Goal: Answer question/provide support: Share knowledge or assist other users

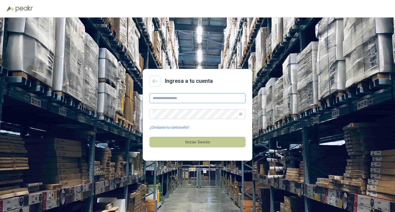
type input "**********"
click at [215, 144] on button "Iniciar Sesión" at bounding box center [197, 142] width 96 height 10
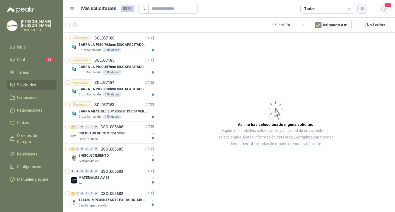
click at [363, 10] on icon "button" at bounding box center [362, 8] width 5 height 5
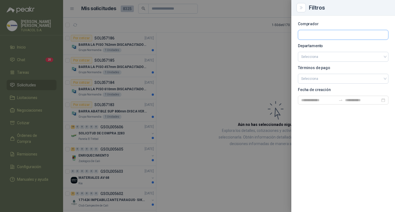
click at [330, 36] on input "text" at bounding box center [343, 34] width 90 height 9
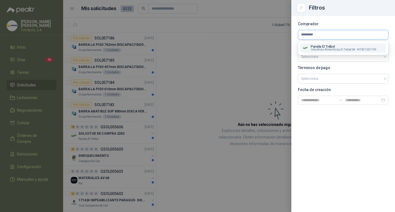
type input "*********"
click at [329, 47] on p "Panela El Trébol" at bounding box center [344, 46] width 66 height 3
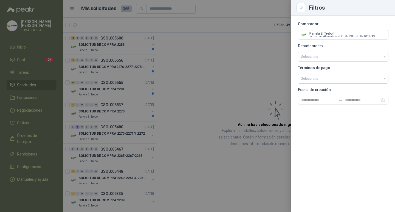
click at [254, 54] on div at bounding box center [197, 106] width 395 height 212
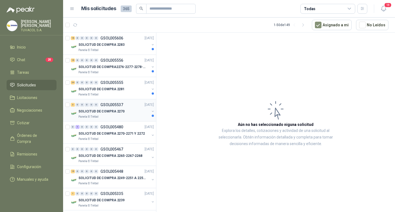
click at [121, 106] on p "GSOL005537" at bounding box center [111, 105] width 23 height 4
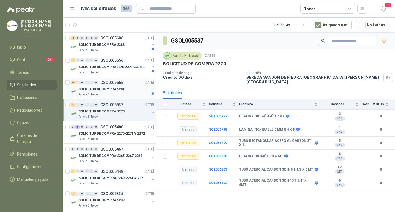
click at [130, 87] on div "SOLICITUD DE COMPRA 2281" at bounding box center [113, 89] width 71 height 7
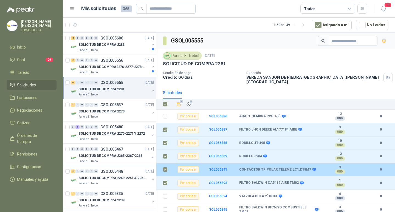
scroll to position [55, 0]
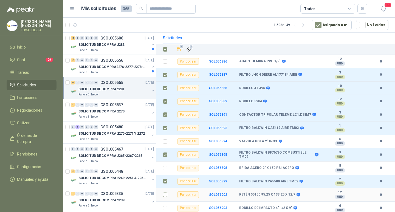
click at [167, 193] on td at bounding box center [163, 194] width 14 height 13
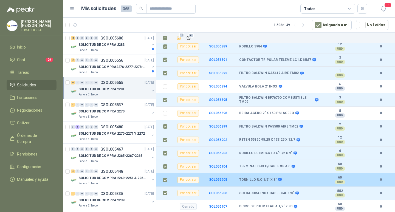
scroll to position [164, 0]
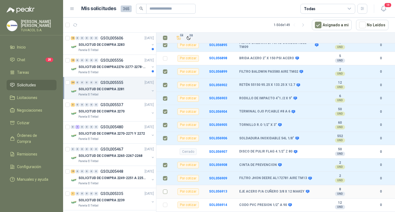
click at [166, 189] on label at bounding box center [165, 192] width 4 height 6
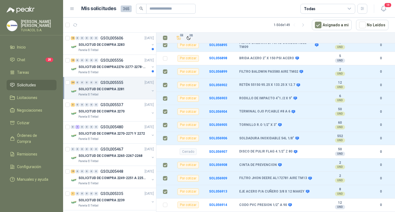
scroll to position [228, 0]
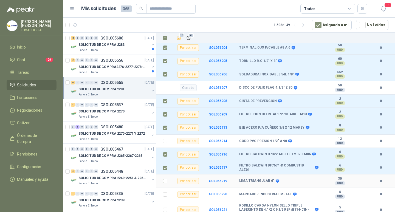
click at [165, 183] on label at bounding box center [165, 181] width 4 height 6
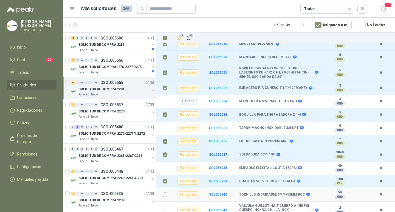
scroll to position [383, 0]
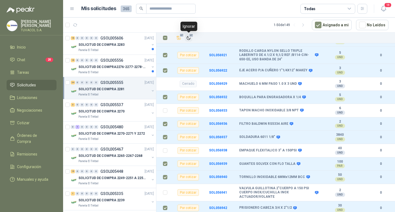
click at [189, 36] on span "27" at bounding box center [190, 35] width 5 height 4
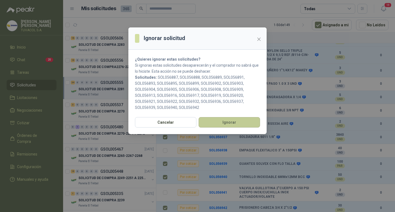
click at [223, 118] on button "Ignorar" at bounding box center [228, 122] width 61 height 10
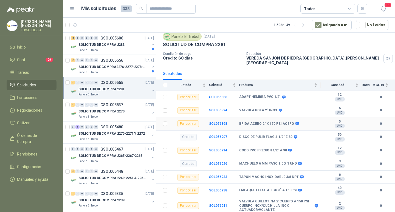
scroll to position [0, 0]
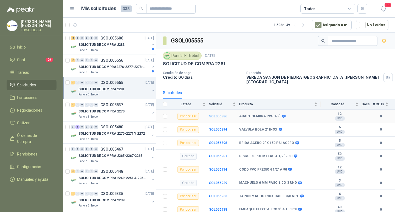
click at [218, 115] on b "SOL056886" at bounding box center [218, 116] width 18 height 4
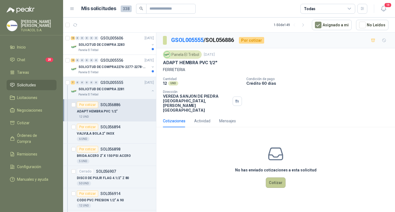
click at [274, 181] on button "Cotizar" at bounding box center [276, 182] width 20 height 10
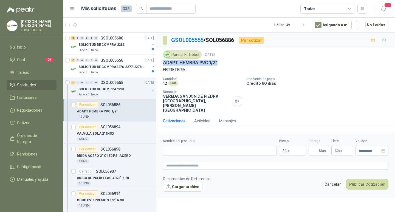
drag, startPoint x: 211, startPoint y: 62, endPoint x: 163, endPoint y: 64, distance: 48.0
click at [163, 64] on div "ADAPT HEMBRA PVC 1/2"" at bounding box center [275, 63] width 225 height 6
copy p "ADAPT HEMBRA PVC 1/2""
drag, startPoint x: 208, startPoint y: 155, endPoint x: 178, endPoint y: 53, distance: 105.7
click at [208, 155] on input "Nombre del producto" at bounding box center [220, 151] width 114 height 10
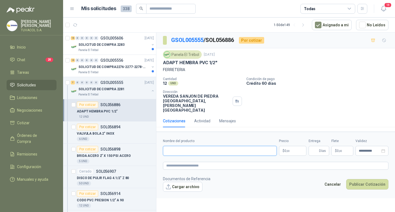
paste input "**********"
type input "**********"
click at [295, 153] on p "$ 0 ,00" at bounding box center [292, 151] width 27 height 10
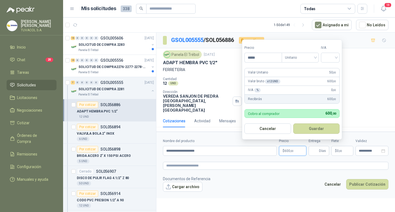
type input "*****"
click at [331, 58] on input "search" at bounding box center [330, 57] width 12 height 8
click at [331, 70] on div "19%" at bounding box center [331, 69] width 10 height 6
click at [318, 126] on button "Guardar" at bounding box center [317, 128] width 47 height 10
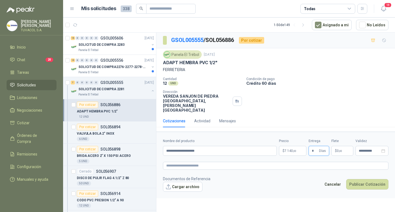
type input "*"
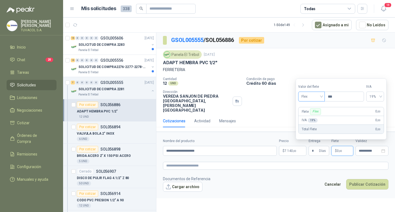
click at [313, 94] on span "Flex" at bounding box center [311, 96] width 20 height 8
click at [315, 118] on div "Incluido" at bounding box center [311, 117] width 19 height 6
click at [370, 189] on button "Publicar Cotización" at bounding box center [367, 184] width 42 height 10
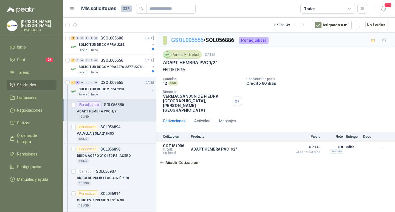
click at [183, 40] on link "GSOL005555" at bounding box center [187, 40] width 32 height 7
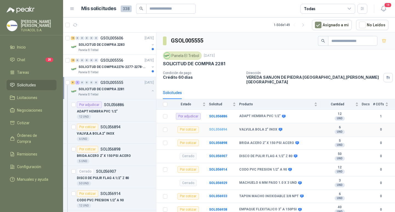
click at [212, 130] on b "SOL056894" at bounding box center [218, 129] width 18 height 4
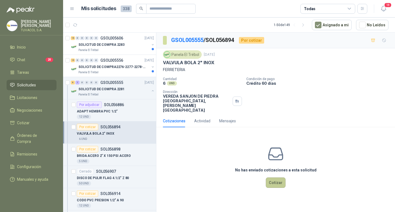
click at [280, 185] on button "Cotizar" at bounding box center [276, 182] width 20 height 10
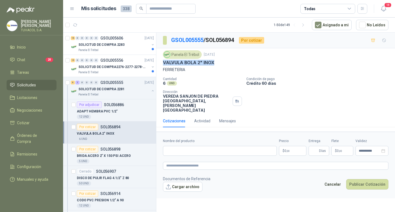
drag, startPoint x: 215, startPoint y: 63, endPoint x: 160, endPoint y: 64, distance: 54.8
click at [160, 64] on div "Panela El Trébol [DATE] VALVULA BOLA 2" INOX FERRETERIA Cantidad 6 UND  Condic…" at bounding box center [275, 81] width 238 height 66
copy p "VALVULA BOLA 2" INOX"
click at [227, 151] on input "Nombre del producto" at bounding box center [220, 151] width 114 height 10
paste input "**********"
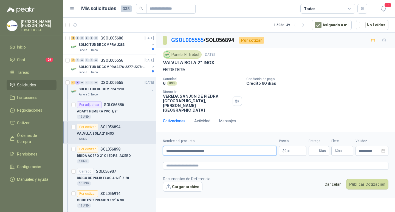
type input "**********"
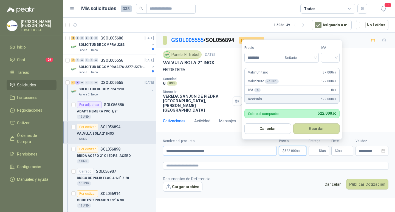
type input "********"
click at [322, 57] on div "Precio ******** Tipo Unitario Unitario IVA" at bounding box center [291, 53] width 95 height 17
click at [326, 59] on input "search" at bounding box center [330, 57] width 12 height 8
click at [330, 68] on div "19%" at bounding box center [331, 69] width 10 height 6
click at [323, 130] on button "Guardar" at bounding box center [317, 128] width 47 height 10
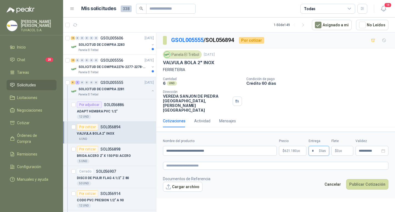
type input "*"
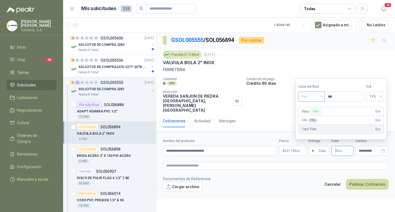
click at [316, 101] on span at bounding box center [311, 96] width 20 height 9
click at [317, 118] on div "Incluido" at bounding box center [311, 117] width 19 height 6
click at [379, 187] on button "Publicar Cotización" at bounding box center [367, 184] width 42 height 10
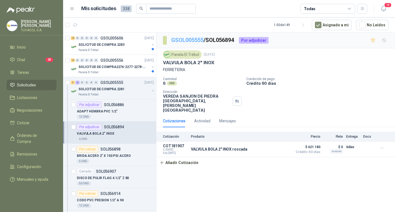
click at [203, 42] on link "GSOL005555" at bounding box center [187, 40] width 32 height 7
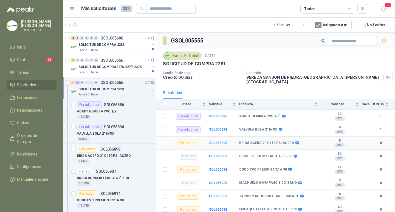
click at [214, 141] on b "SOL056898" at bounding box center [218, 143] width 18 height 4
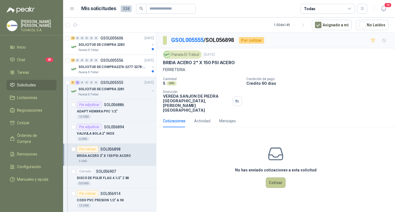
click at [277, 185] on button "Cotizar" at bounding box center [276, 182] width 20 height 10
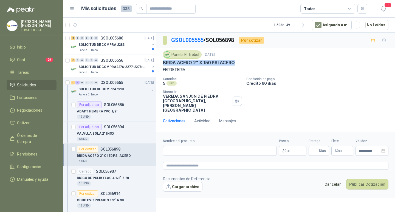
drag, startPoint x: 235, startPoint y: 61, endPoint x: 163, endPoint y: 63, distance: 72.1
click at [163, 63] on div "BRIDA ACERO 2" X 150 PSI ACERO" at bounding box center [275, 63] width 225 height 6
copy p "BRIDA ACERO 2" X 150 PSI ACERO"
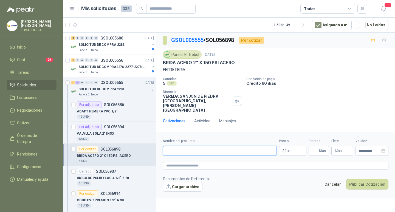
click at [214, 156] on input "Nombre del producto" at bounding box center [220, 151] width 114 height 10
paste input "**********"
type input "**********"
click at [291, 155] on p "$ 0 ,00" at bounding box center [292, 151] width 27 height 10
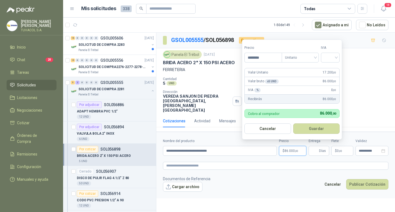
type input "********"
click at [335, 55] on input "search" at bounding box center [330, 57] width 12 height 8
click at [335, 69] on div "19%" at bounding box center [331, 69] width 10 height 6
click at [321, 124] on button "Guardar" at bounding box center [317, 128] width 47 height 10
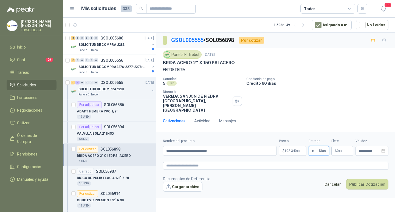
type input "*"
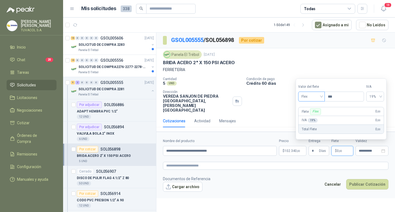
click at [307, 100] on span "Flex" at bounding box center [311, 96] width 20 height 8
click at [311, 117] on div "Incluido" at bounding box center [311, 117] width 19 height 6
click at [372, 189] on button "Publicar Cotización" at bounding box center [367, 184] width 42 height 10
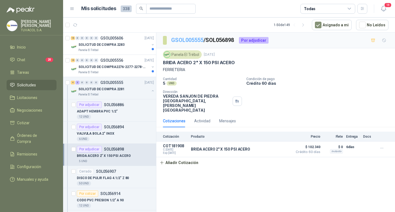
click at [181, 38] on link "GSOL005555" at bounding box center [187, 40] width 32 height 7
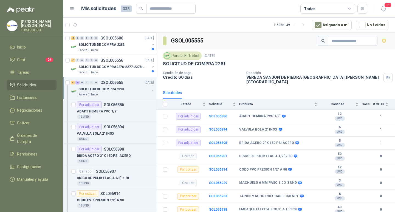
scroll to position [19, 0]
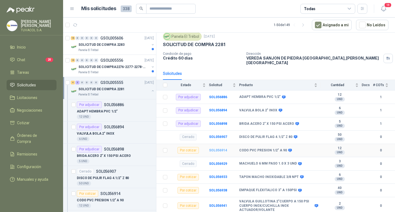
click at [223, 149] on b "SOL056914" at bounding box center [218, 150] width 18 height 4
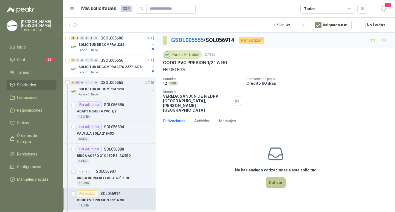
click at [275, 181] on button "Cotizar" at bounding box center [276, 182] width 20 height 10
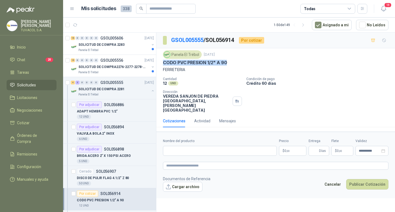
drag, startPoint x: 221, startPoint y: 62, endPoint x: 164, endPoint y: 63, distance: 57.6
click at [164, 63] on div "CODO PVC PRESION 1/2" A 90" at bounding box center [275, 63] width 225 height 6
copy p "CODO PVC PRESION 1/2" A 90"
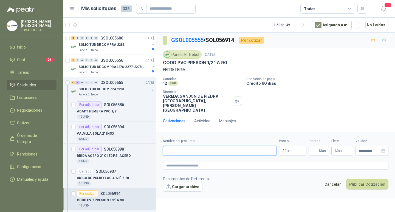
click at [222, 152] on input "Nombre del producto" at bounding box center [220, 151] width 114 height 10
paste input "**********"
type input "**********"
click at [286, 156] on p "$ 0 ,00" at bounding box center [292, 151] width 27 height 10
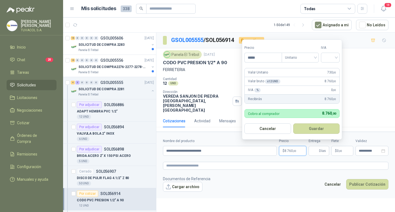
type input "*****"
click at [330, 61] on span at bounding box center [330, 57] width 12 height 9
click at [330, 67] on div "19%" at bounding box center [331, 69] width 10 height 6
click at [322, 129] on button "Guardar" at bounding box center [317, 128] width 47 height 10
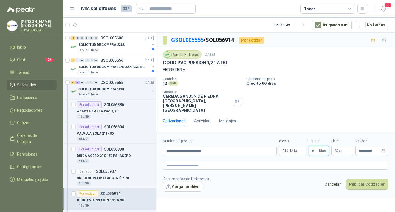
type input "*"
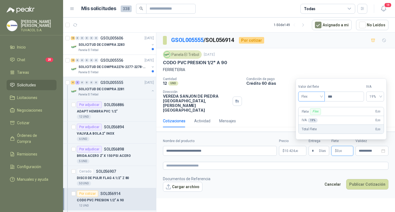
click at [316, 93] on span "Flex" at bounding box center [311, 96] width 20 height 8
click at [313, 116] on div "Incluido" at bounding box center [311, 117] width 19 height 6
click at [373, 185] on button "Publicar Cotización" at bounding box center [367, 184] width 42 height 10
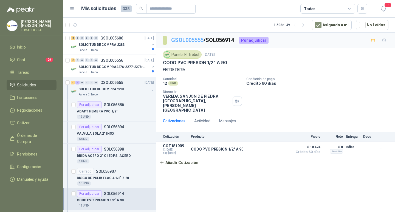
click at [194, 40] on link "GSOL005555" at bounding box center [187, 40] width 32 height 7
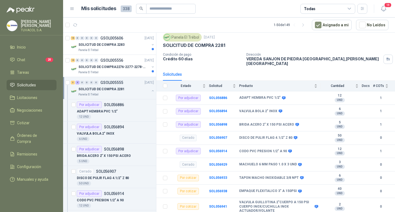
scroll to position [19, 0]
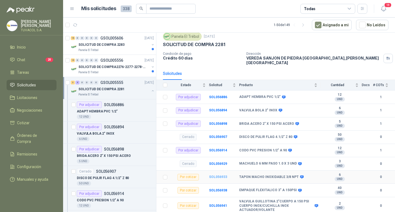
click at [226, 177] on b "SOL056933" at bounding box center [218, 177] width 18 height 4
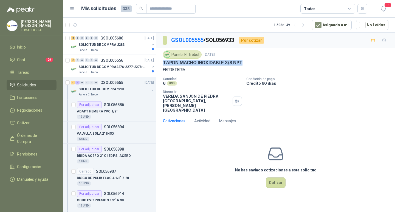
drag, startPoint x: 243, startPoint y: 63, endPoint x: 160, endPoint y: 64, distance: 83.1
click at [160, 64] on div "Panela El Trébol [DATE] TAPON MACHO INOXIDABLE 3/8 NPT FERRETERIA Cantidad 6 UN…" at bounding box center [275, 81] width 238 height 66
copy p "TAPON MACHO INOXIDABLE 3/8 NPT"
click at [274, 188] on button "Cotizar" at bounding box center [276, 182] width 20 height 10
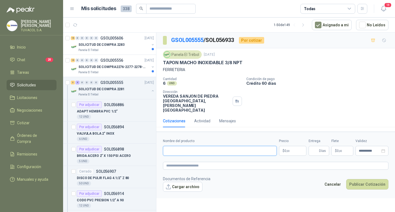
click at [217, 151] on input "Nombre del producto" at bounding box center [220, 151] width 114 height 10
paste input "**********"
type input "**********"
click at [289, 152] on span ",00" at bounding box center [287, 150] width 3 height 3
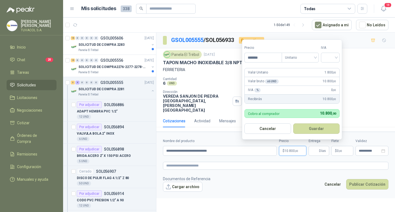
type input "*******"
click at [333, 59] on input "search" at bounding box center [330, 57] width 12 height 8
click at [330, 68] on div "19%" at bounding box center [331, 69] width 10 height 6
click at [316, 130] on button "Guardar" at bounding box center [317, 128] width 47 height 10
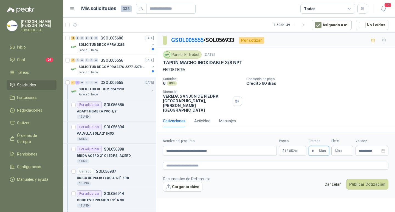
type input "*"
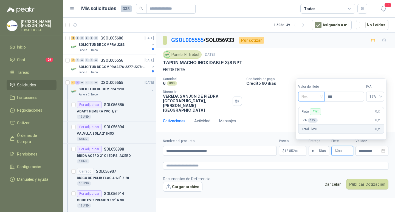
click at [315, 95] on span "Flex" at bounding box center [311, 96] width 20 height 8
click at [315, 117] on div "Incluido" at bounding box center [311, 117] width 19 height 6
click at [372, 189] on button "Publicar Cotización" at bounding box center [367, 184] width 42 height 10
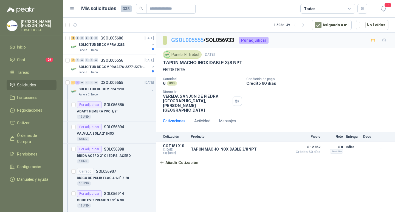
click at [186, 39] on link "GSOL005555" at bounding box center [187, 40] width 32 height 7
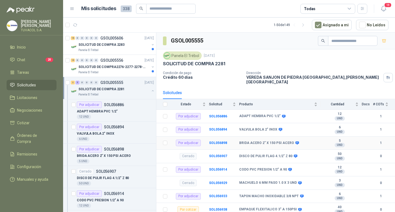
scroll to position [19, 0]
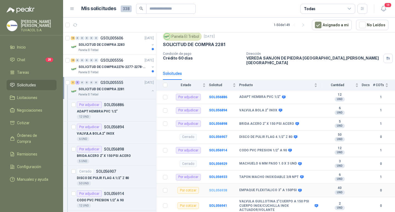
click at [223, 189] on b "SOL056938" at bounding box center [218, 190] width 18 height 4
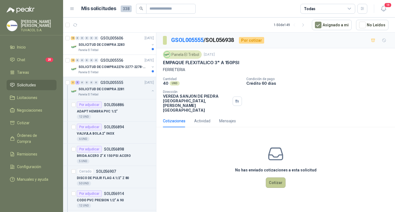
click at [276, 184] on button "Cotizar" at bounding box center [276, 182] width 20 height 10
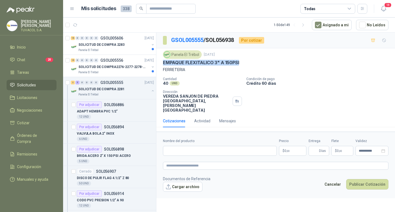
drag, startPoint x: 239, startPoint y: 61, endPoint x: 161, endPoint y: 64, distance: 78.4
click at [161, 64] on div "Panela El Trébol [DATE] EMPAQUE FLEXITALICO 3" A 150PSI FERRETERIA Cantidad 40 …" at bounding box center [275, 81] width 238 height 66
copy p "EMPAQUE FLEXITALICO 3" A 150PSI"
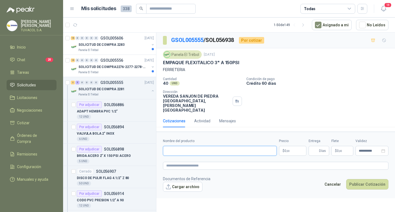
drag, startPoint x: 244, startPoint y: 151, endPoint x: 252, endPoint y: 152, distance: 8.6
click at [244, 151] on input "Nombre del producto" at bounding box center [220, 151] width 114 height 10
paste input "**********"
type input "**********"
click at [288, 152] on span ",00" at bounding box center [287, 150] width 3 height 3
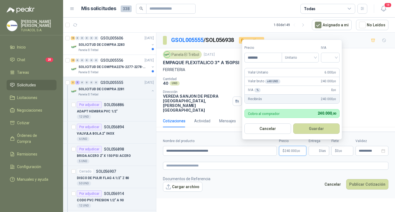
type input "*******"
click at [328, 55] on input "search" at bounding box center [330, 57] width 12 height 8
click at [331, 67] on div "19%" at bounding box center [331, 69] width 10 height 6
click at [325, 126] on button "Guardar" at bounding box center [317, 128] width 47 height 10
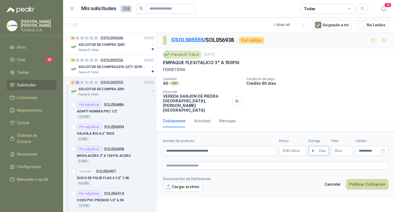
type input "*"
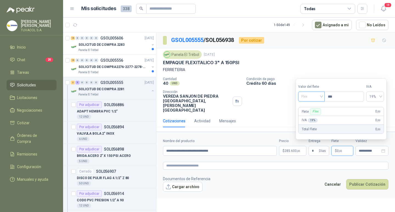
click at [307, 94] on span "Flex" at bounding box center [311, 96] width 20 height 8
click at [314, 115] on div "Incluido" at bounding box center [311, 117] width 19 height 6
click at [377, 188] on button "Publicar Cotización" at bounding box center [367, 184] width 42 height 10
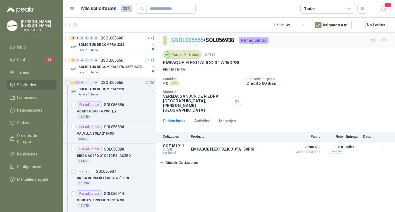
click at [193, 40] on link "GSOL005555" at bounding box center [187, 40] width 32 height 7
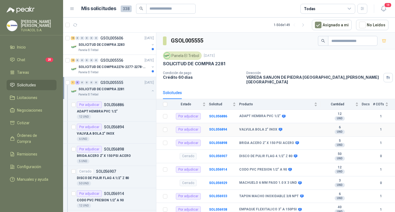
scroll to position [19, 0]
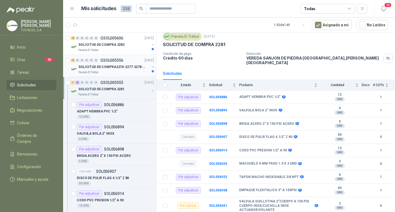
click at [120, 65] on p "SOLICITUD DE COMPRA2276-2277-2278-2284-2285-" at bounding box center [112, 66] width 68 height 5
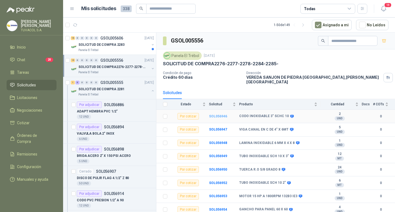
click at [217, 111] on td "SOL056946" at bounding box center [224, 116] width 30 height 13
click at [217, 114] on b "SOL056946" at bounding box center [218, 116] width 18 height 4
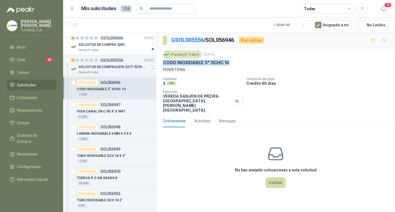
drag, startPoint x: 232, startPoint y: 65, endPoint x: 163, endPoint y: 65, distance: 69.1
click at [163, 65] on div "CODO INOXIDABLE 3" SCHC 10" at bounding box center [275, 63] width 225 height 6
copy p "CODO INOXIDABLE 3" SCHC 10"
click at [275, 184] on button "Cotizar" at bounding box center [276, 182] width 20 height 10
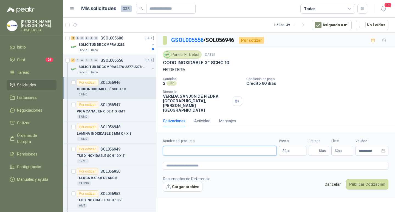
click at [249, 152] on input "Nombre del producto" at bounding box center [220, 151] width 114 height 10
paste input "**********"
type input "**********"
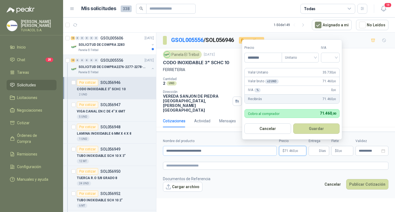
type input "********"
click at [333, 58] on input "search" at bounding box center [330, 57] width 12 height 8
click at [333, 68] on div "19%" at bounding box center [331, 69] width 10 height 6
click at [316, 129] on button "Guardar" at bounding box center [317, 128] width 47 height 10
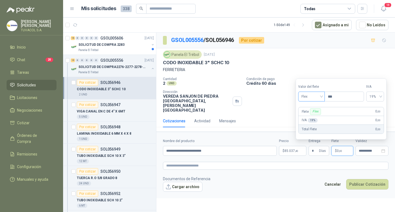
click at [318, 99] on span "Flex" at bounding box center [311, 96] width 20 height 8
click at [315, 113] on div "Incluido" at bounding box center [311, 116] width 25 height 9
click at [314, 153] on input "*" at bounding box center [315, 150] width 6 height 9
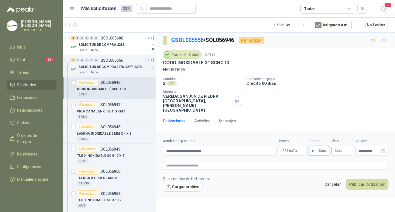
click at [314, 153] on input "*" at bounding box center [315, 150] width 6 height 9
type input "*"
click at [354, 189] on button "Publicar Cotización" at bounding box center [367, 184] width 42 height 10
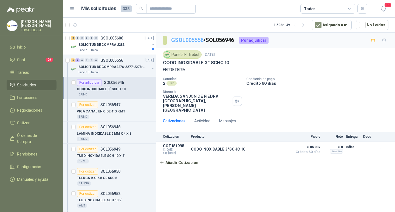
click at [187, 39] on link "GSOL005556" at bounding box center [187, 40] width 32 height 7
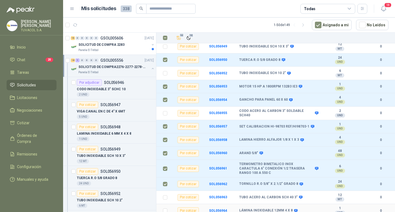
scroll to position [152, 0]
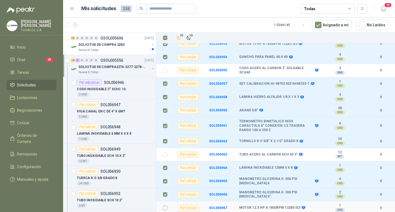
click at [166, 209] on label at bounding box center [165, 208] width 4 height 6
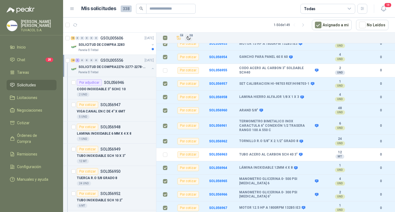
click at [190, 35] on span "14" at bounding box center [190, 35] width 5 height 4
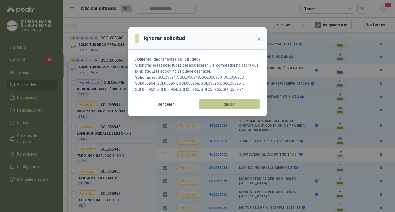
click at [235, 100] on button "Ignorar" at bounding box center [228, 104] width 61 height 10
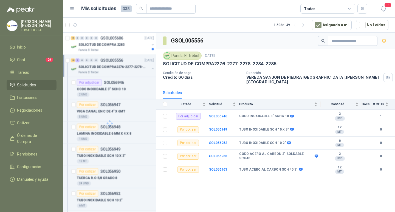
scroll to position [0, 0]
click at [221, 128] on b "SOL056949" at bounding box center [218, 129] width 18 height 4
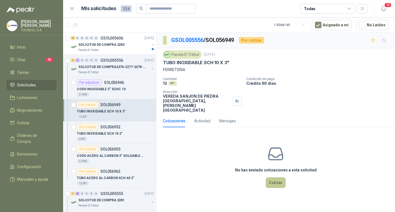
click at [272, 183] on button "Cotizar" at bounding box center [276, 182] width 20 height 10
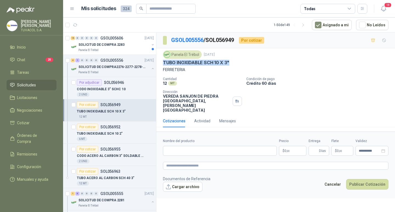
drag, startPoint x: 231, startPoint y: 61, endPoint x: 163, endPoint y: 61, distance: 67.2
click at [163, 61] on div "TUBO INOXIDABLE SCH 10 X 3"" at bounding box center [275, 63] width 225 height 6
copy p "TUBO INOXIDABLE SCH 10 X 3""
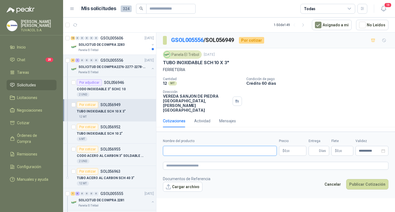
click at [230, 154] on input "Nombre del producto" at bounding box center [220, 151] width 114 height 10
paste input "**********"
type input "**********"
click at [296, 152] on p "$ 0 ,00" at bounding box center [292, 151] width 27 height 10
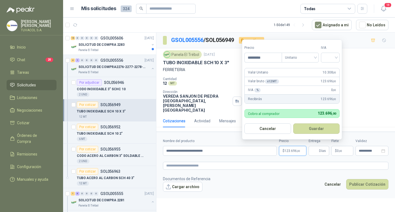
type input "*********"
click at [333, 57] on input "search" at bounding box center [330, 57] width 12 height 8
click at [330, 68] on div "19%" at bounding box center [331, 69] width 10 height 6
click at [326, 125] on button "Guardar" at bounding box center [317, 128] width 47 height 10
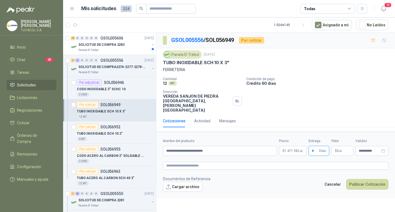
type input "*"
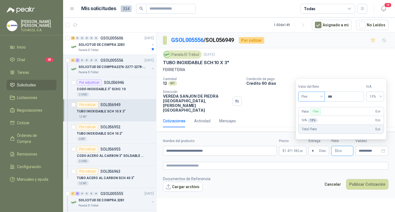
click at [312, 97] on span "Flex" at bounding box center [311, 96] width 20 height 8
click at [309, 109] on div "Flex" at bounding box center [311, 108] width 19 height 6
click at [314, 89] on label "Valor del flete" at bounding box center [311, 86] width 26 height 5
click at [314, 98] on span "Flex" at bounding box center [311, 96] width 20 height 8
click at [315, 117] on div "Incluido" at bounding box center [311, 117] width 19 height 6
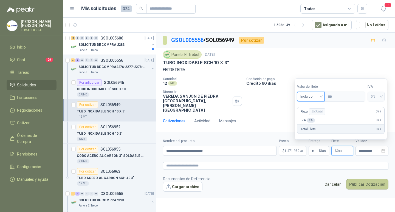
click at [369, 183] on button "Publicar Cotización" at bounding box center [367, 184] width 42 height 10
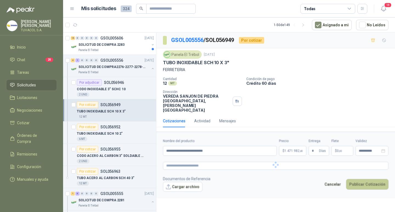
click at [370, 184] on div at bounding box center [275, 165] width 238 height 66
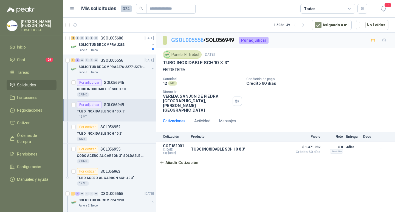
click at [196, 38] on link "GSOL005556" at bounding box center [187, 40] width 32 height 7
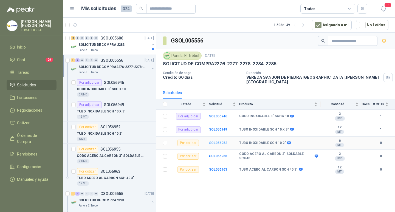
click at [211, 141] on b "SOL056952" at bounding box center [218, 143] width 18 height 4
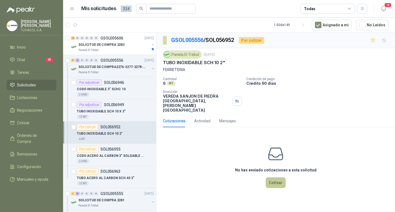
click at [275, 186] on button "Cotizar" at bounding box center [276, 182] width 20 height 10
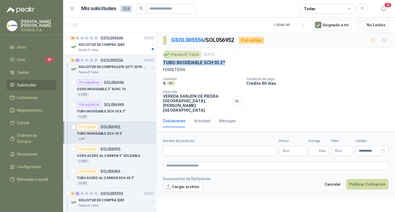
drag, startPoint x: 226, startPoint y: 61, endPoint x: 161, endPoint y: 63, distance: 65.0
click at [161, 63] on div "Panela El Trébol [DATE] TUBO INOXIDABLE SCH 10 2" FERRETERIA Cantidad 6 MT  Co…" at bounding box center [275, 81] width 238 height 66
copy p "TUBO INOXIDABLE SCH 10 2""
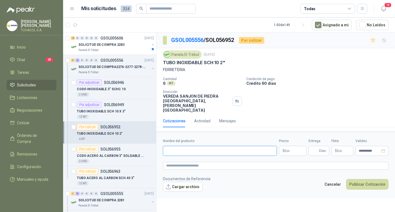
drag, startPoint x: 226, startPoint y: 154, endPoint x: 237, endPoint y: 152, distance: 10.2
click at [226, 154] on input "Nombre del producto" at bounding box center [220, 151] width 114 height 10
paste input "**********"
type input "**********"
click at [292, 152] on p "$ 0 ,00" at bounding box center [292, 151] width 27 height 10
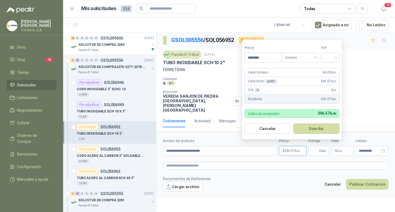
type input "********"
click at [329, 58] on input "search" at bounding box center [330, 57] width 12 height 8
click at [332, 70] on div "19%" at bounding box center [331, 69] width 10 height 6
click at [320, 129] on button "Guardar" at bounding box center [317, 128] width 47 height 10
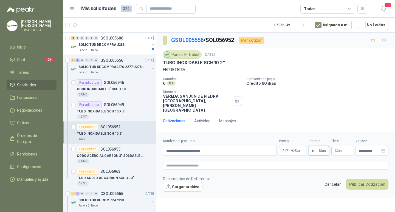
type input "*"
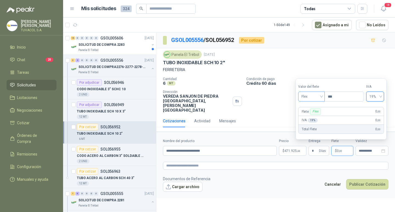
click at [306, 97] on span "Flex" at bounding box center [311, 96] width 20 height 8
click at [317, 114] on div "Incluido" at bounding box center [311, 117] width 19 height 6
click at [372, 185] on button "Publicar Cotización" at bounding box center [367, 184] width 42 height 10
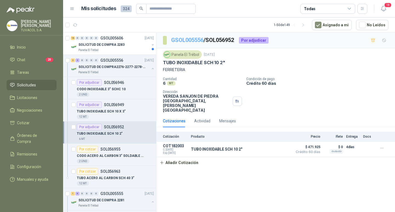
click at [190, 39] on link "GSOL005556" at bounding box center [187, 40] width 32 height 7
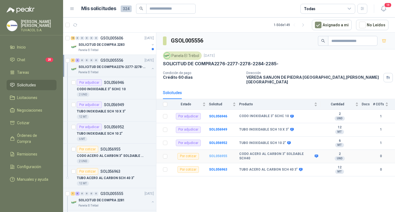
click at [221, 155] on b "SOL056955" at bounding box center [218, 156] width 18 height 4
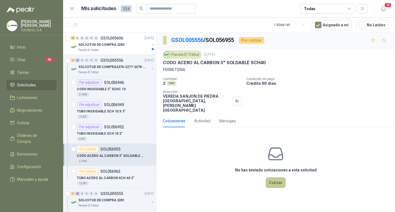
click at [272, 186] on button "Cotizar" at bounding box center [276, 182] width 20 height 10
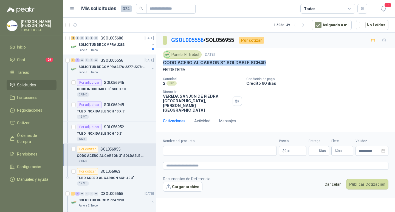
drag, startPoint x: 268, startPoint y: 59, endPoint x: 163, endPoint y: 61, distance: 104.7
click at [163, 61] on div "CODO ACERO AL CARBON 3" SOLDABLE SCH40" at bounding box center [275, 63] width 225 height 6
copy p "CODO ACERO AL CARBON 3" SOLDABLE SCH40"
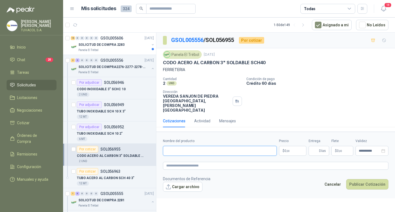
drag, startPoint x: 229, startPoint y: 154, endPoint x: 255, endPoint y: 154, distance: 26.6
click at [229, 154] on input "Nombre del producto" at bounding box center [220, 151] width 114 height 10
paste input "**********"
type input "**********"
click at [289, 156] on p "$ 0 ,00" at bounding box center [292, 151] width 27 height 10
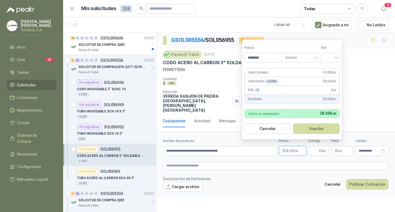
type input "********"
click at [334, 58] on input "search" at bounding box center [330, 57] width 12 height 8
click at [328, 70] on div "19%" at bounding box center [331, 69] width 10 height 6
click at [321, 130] on button "Guardar" at bounding box center [317, 128] width 47 height 10
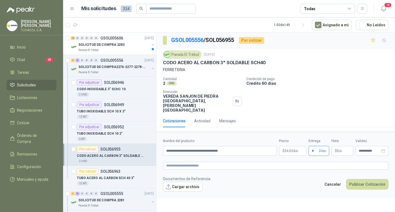
type input "*"
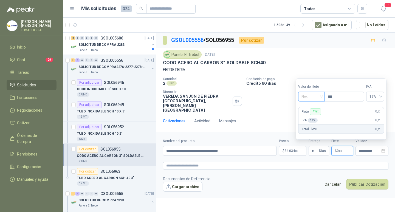
click at [315, 95] on span "Flex" at bounding box center [311, 96] width 20 height 8
click at [318, 116] on div "Incluido" at bounding box center [311, 117] width 19 height 6
click at [374, 184] on button "Publicar Cotización" at bounding box center [367, 184] width 42 height 10
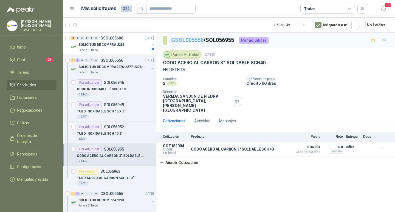
click at [189, 41] on link "GSOL005556" at bounding box center [187, 40] width 32 height 7
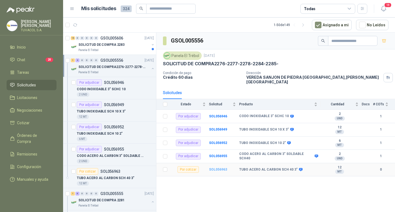
click at [221, 169] on b "SOL056963" at bounding box center [218, 169] width 18 height 4
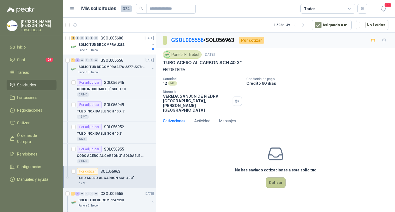
click at [276, 184] on button "Cotizar" at bounding box center [276, 182] width 20 height 10
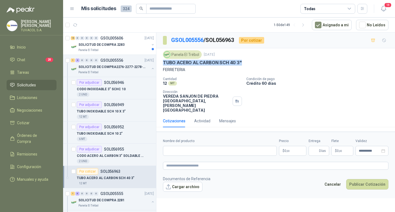
drag, startPoint x: 247, startPoint y: 63, endPoint x: 161, endPoint y: 63, distance: 85.8
click at [161, 63] on div "Panela El Trébol [DATE] TUBO ACERO AL CARBON SCH 40 3" FERRETERIA Cantidad 12 M…" at bounding box center [275, 81] width 238 height 66
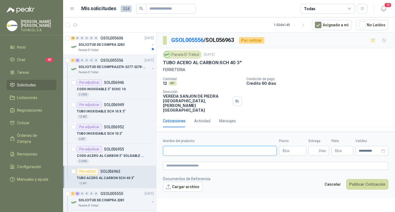
click at [236, 156] on input "Nombre del producto" at bounding box center [220, 151] width 114 height 10
paste input "**********"
type input "**********"
click at [281, 156] on p "$ 0 ,00" at bounding box center [292, 151] width 27 height 10
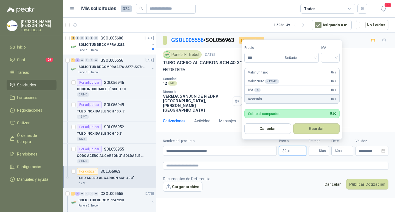
click at [266, 66] on form "Precio *** Tipo Unitario IVA Valor Unitario 0 ,00 Valor bruto x 12 MT  0 ,00 I…" at bounding box center [292, 89] width 100 height 100
click at [265, 59] on input "***" at bounding box center [263, 57] width 37 height 9
type input "********"
click at [324, 56] on div at bounding box center [330, 58] width 19 height 10
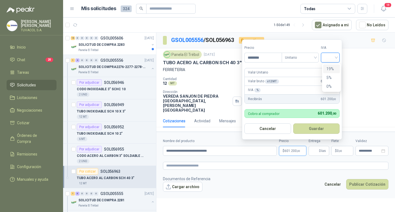
click at [329, 68] on div "19%" at bounding box center [331, 69] width 10 height 6
click at [316, 135] on form "Precio ******** Tipo Unitario IVA 19% 19% Valor Unitario 50.100 ,00 Valor bruto…" at bounding box center [292, 89] width 101 height 100
click at [317, 129] on button "Guardar" at bounding box center [317, 128] width 47 height 10
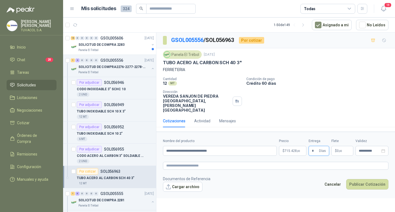
type input "*"
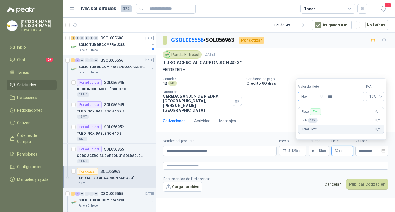
click at [311, 99] on span "Flex" at bounding box center [311, 96] width 20 height 8
click at [313, 118] on div "Incluido" at bounding box center [311, 117] width 19 height 6
click at [377, 184] on button "Publicar Cotización" at bounding box center [367, 184] width 42 height 10
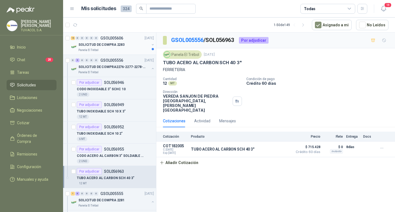
click at [126, 46] on div "SOLICITUD DE COMPRA 2283" at bounding box center [113, 44] width 71 height 7
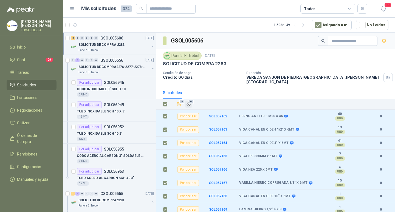
click at [187, 102] on icon "Ignorar" at bounding box center [188, 104] width 5 height 5
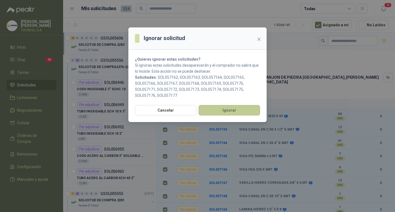
click at [225, 110] on button "Ignorar" at bounding box center [228, 110] width 61 height 10
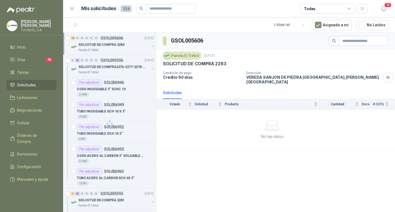
click at [47, 20] on div "[PERSON_NAME] S.A." at bounding box center [32, 26] width 50 height 12
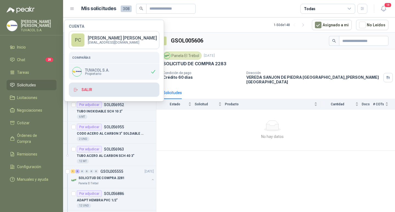
click at [84, 88] on button "Salir" at bounding box center [114, 90] width 90 height 14
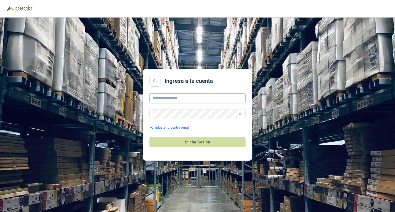
type input "**********"
